Goal: Find specific page/section: Find specific page/section

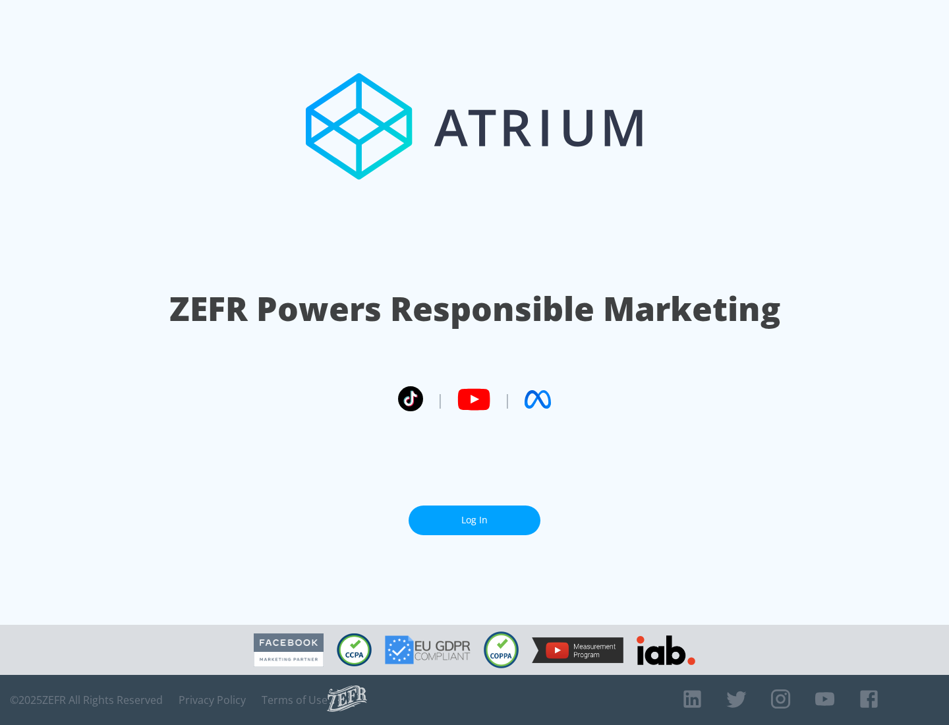
click at [474, 520] on link "Log In" at bounding box center [475, 520] width 132 height 30
